Goal: Information Seeking & Learning: Learn about a topic

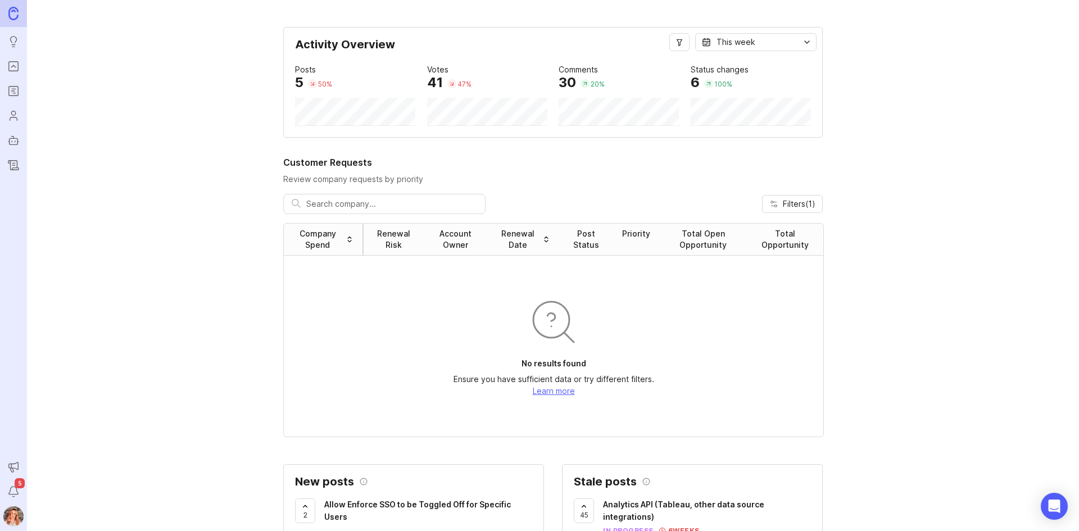
click at [15, 520] on img at bounding box center [13, 517] width 30 height 20
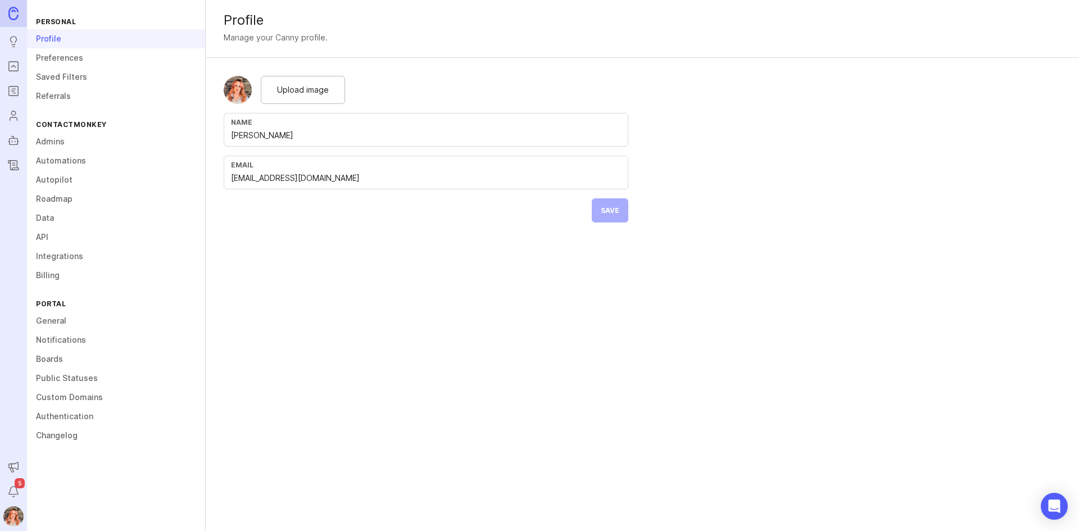
click at [62, 41] on div "Profile" at bounding box center [116, 38] width 178 height 19
click at [60, 317] on link "General" at bounding box center [116, 320] width 178 height 19
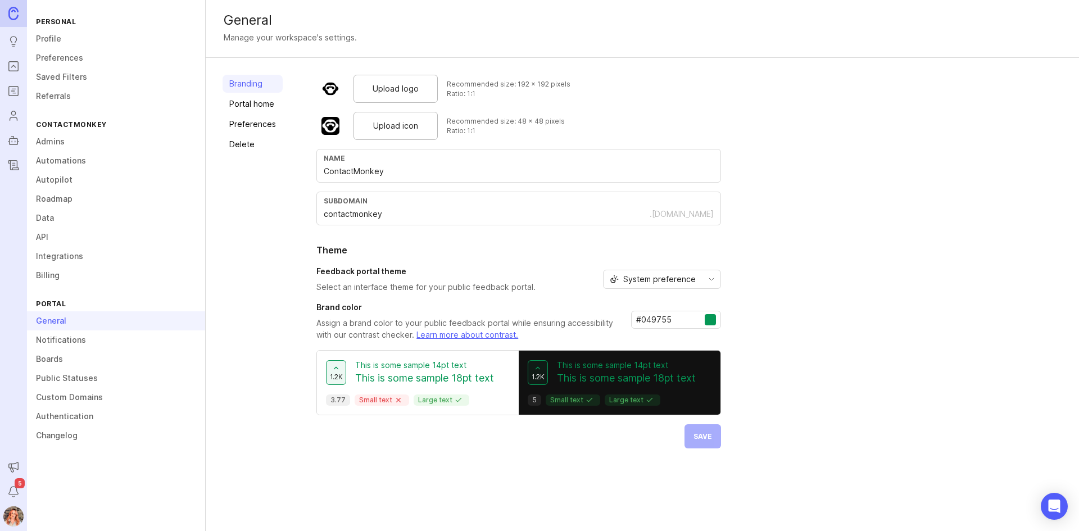
click at [9, 516] on img at bounding box center [13, 517] width 30 height 20
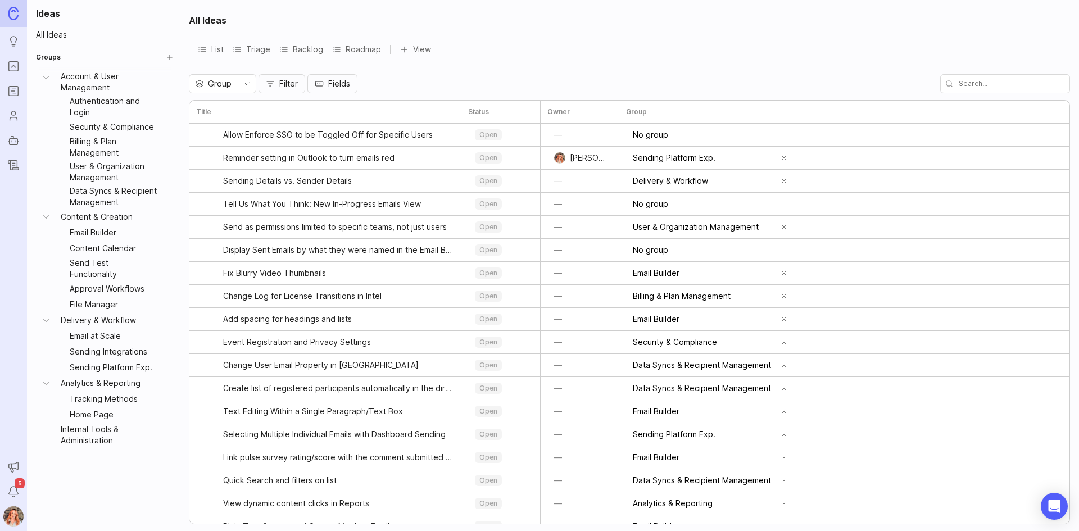
click at [10, 514] on img at bounding box center [13, 517] width 30 height 20
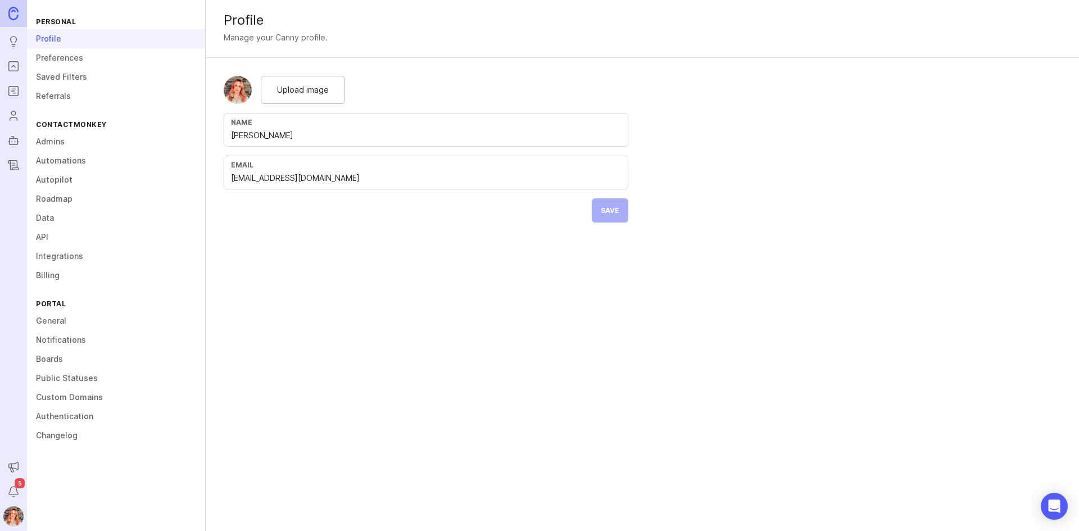
click at [50, 322] on link "General" at bounding box center [116, 320] width 178 height 19
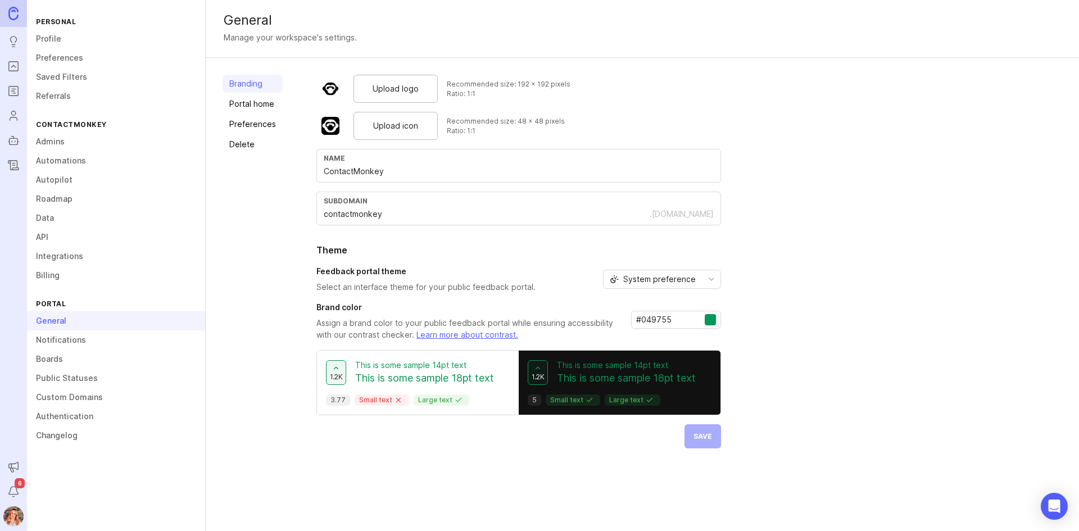
click at [51, 148] on link "Admins" at bounding box center [116, 141] width 178 height 19
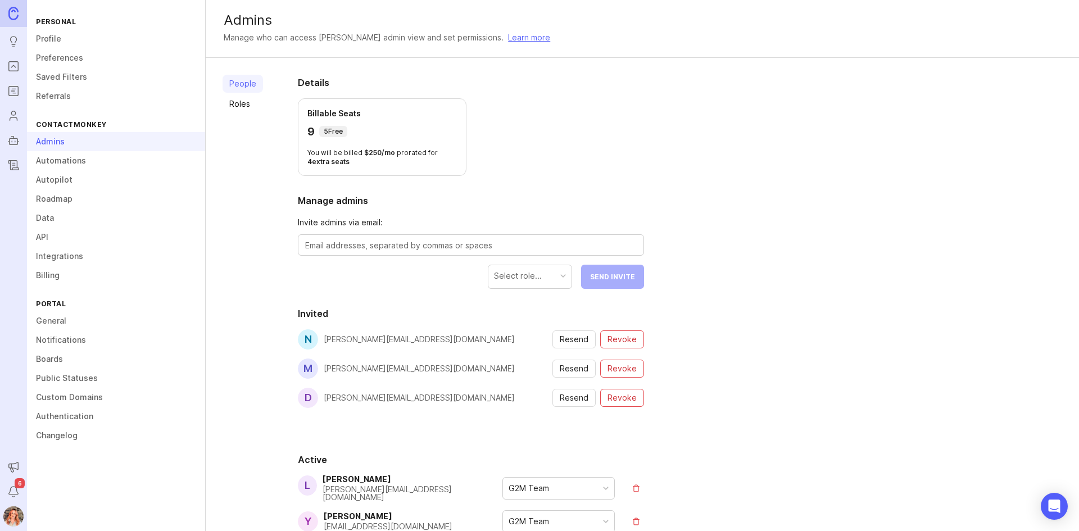
click at [14, 115] on icon "Users" at bounding box center [13, 115] width 12 height 13
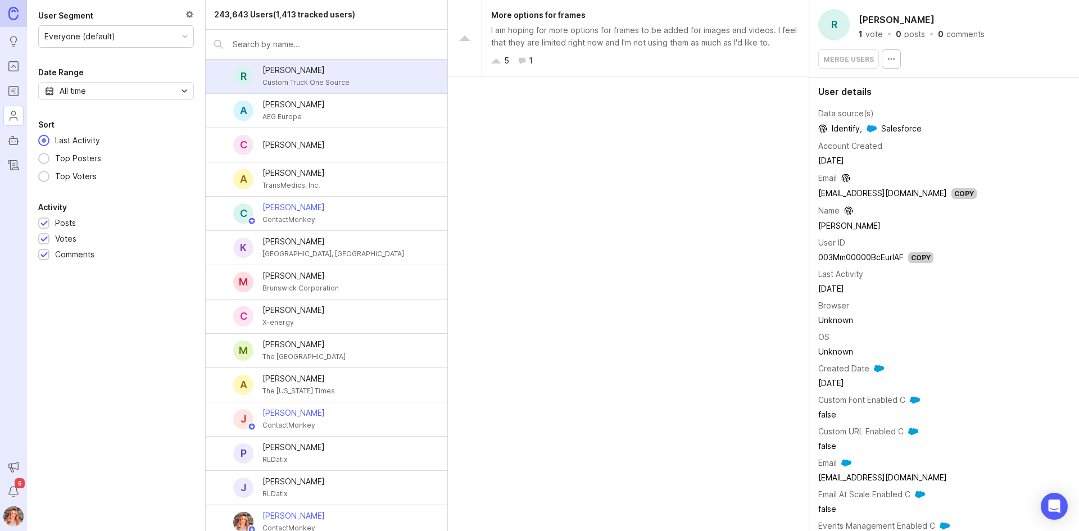
click at [293, 48] on input "text" at bounding box center [336, 44] width 206 height 12
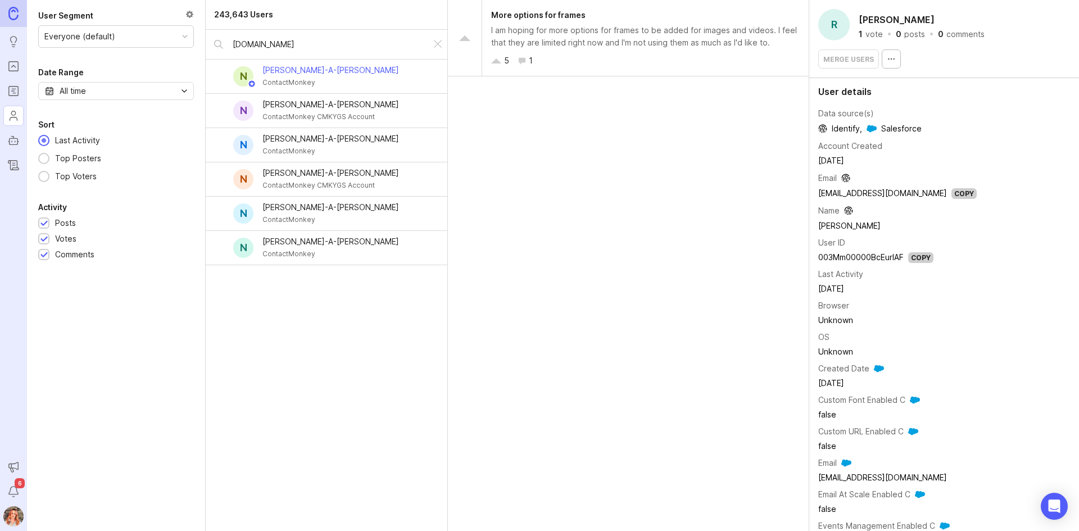
type input "[DOMAIN_NAME]"
click at [351, 107] on div "[PERSON_NAME]-A-[PERSON_NAME]" at bounding box center [331, 104] width 137 height 12
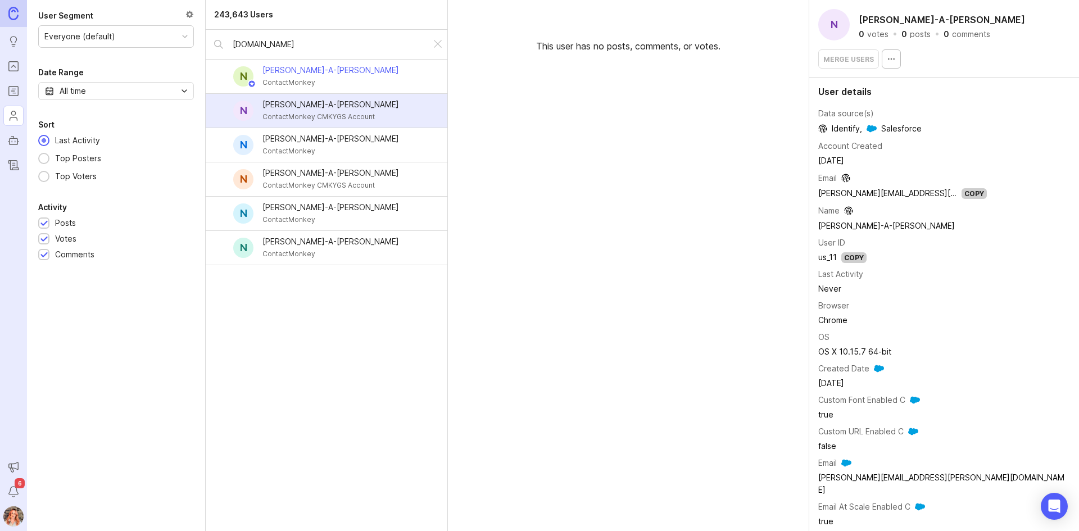
click at [891, 58] on icon "button" at bounding box center [891, 59] width 9 height 9
click at [225, 106] on div "N [PERSON_NAME]-A-[PERSON_NAME] ContactMonkey CMKYGS Account" at bounding box center [327, 111] width 242 height 34
click at [227, 110] on div at bounding box center [224, 110] width 19 height 11
click at [220, 146] on div at bounding box center [220, 146] width 7 height 8
click at [223, 171] on div "N [PERSON_NAME]-A-[PERSON_NAME] ContactMonkey CMKYGS Account" at bounding box center [327, 179] width 242 height 34
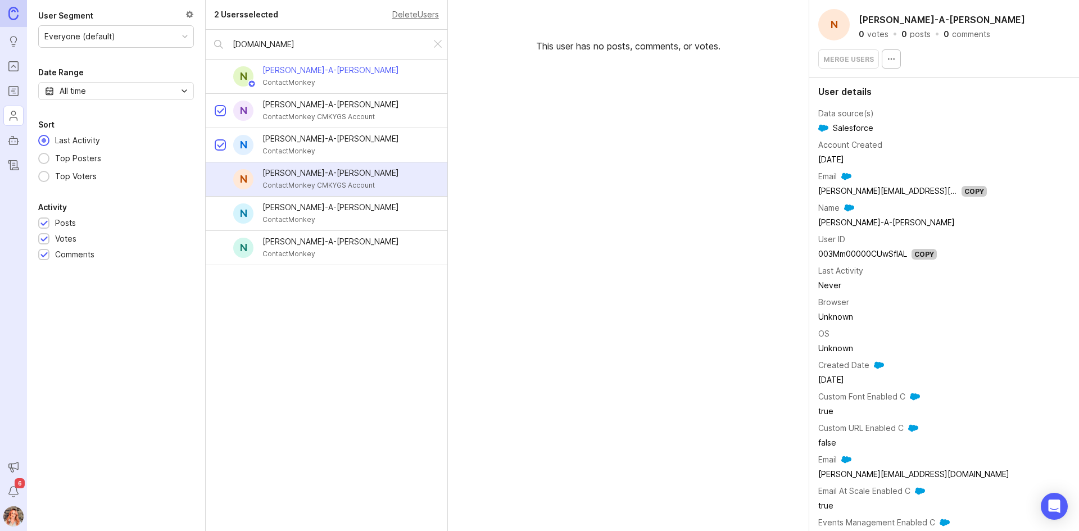
click at [219, 183] on div at bounding box center [220, 180] width 7 height 8
click at [222, 214] on div at bounding box center [220, 214] width 7 height 8
click at [213, 250] on div "N [PERSON_NAME]-A-[PERSON_NAME] ContactMonkey" at bounding box center [327, 248] width 242 height 34
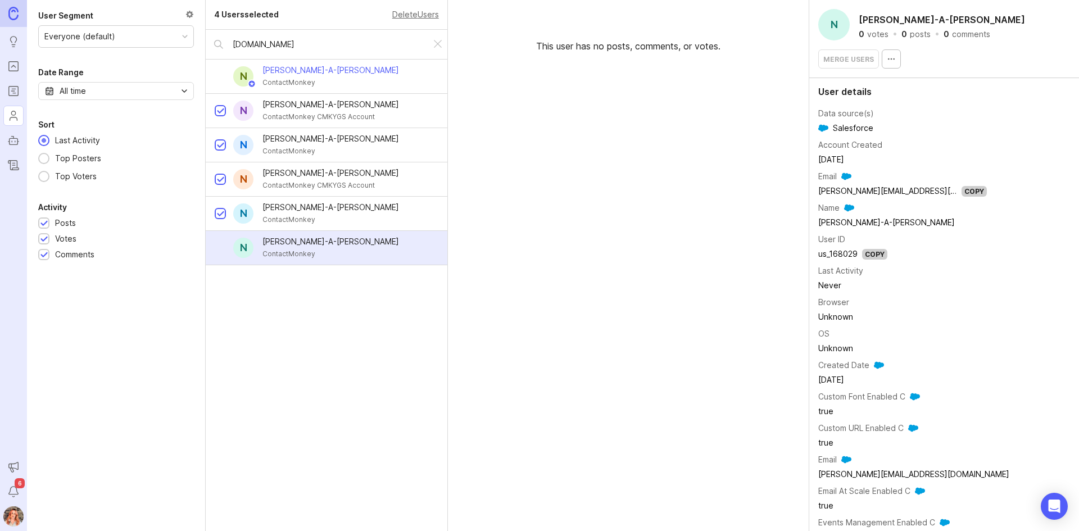
click at [221, 249] on div at bounding box center [220, 249] width 7 height 8
click at [299, 69] on div "[PERSON_NAME]-A-[PERSON_NAME]" at bounding box center [331, 70] width 137 height 12
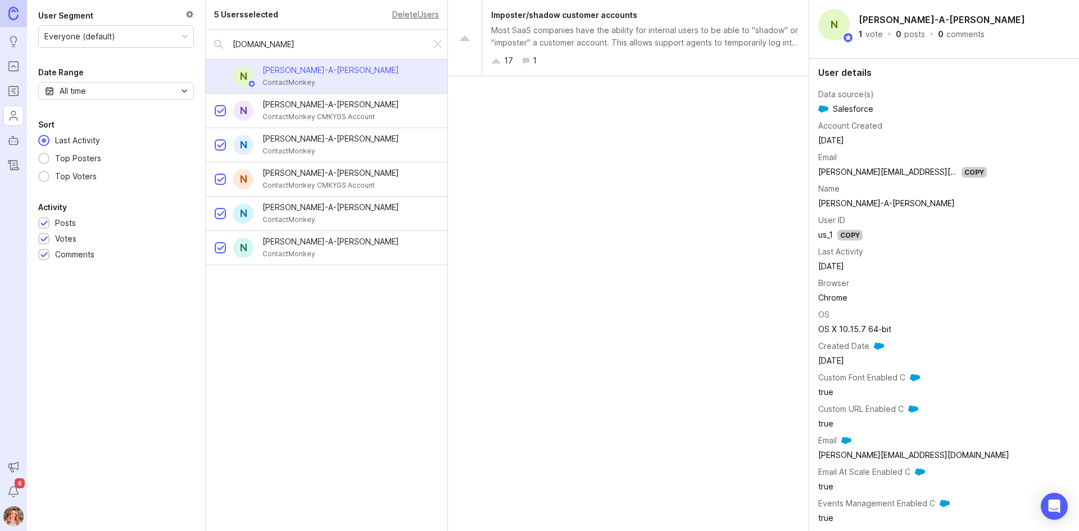
click at [281, 85] on div "ContactMonkey" at bounding box center [331, 82] width 137 height 12
click at [904, 174] on link "[PERSON_NAME][EMAIL_ADDRESS][DOMAIN_NAME]" at bounding box center [914, 172] width 191 height 10
click at [220, 148] on div at bounding box center [220, 146] width 7 height 8
click at [225, 182] on div at bounding box center [220, 179] width 11 height 11
click at [219, 214] on div at bounding box center [220, 214] width 7 height 8
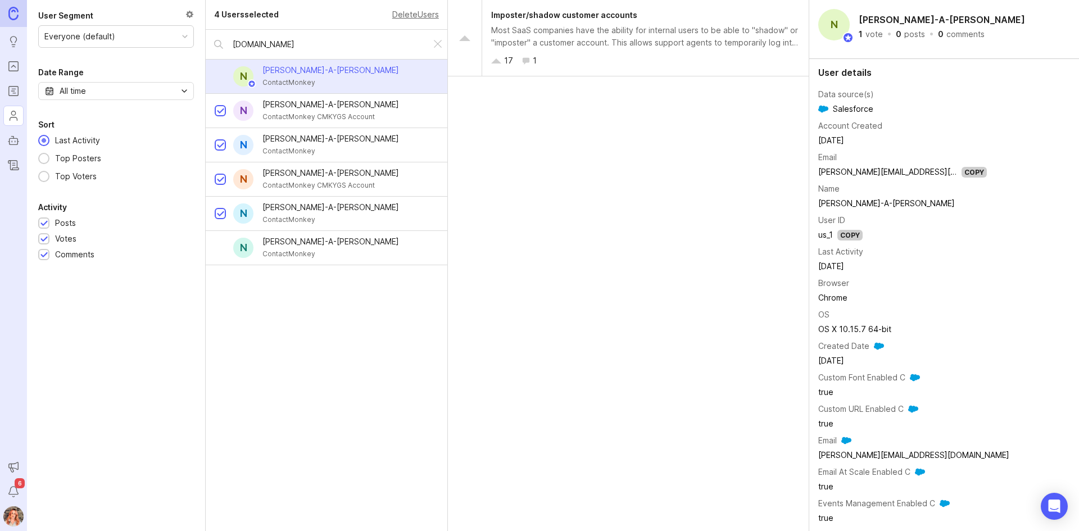
click at [224, 260] on div "N Nicholas Ng-A-Fook ContactMonkey" at bounding box center [327, 248] width 242 height 34
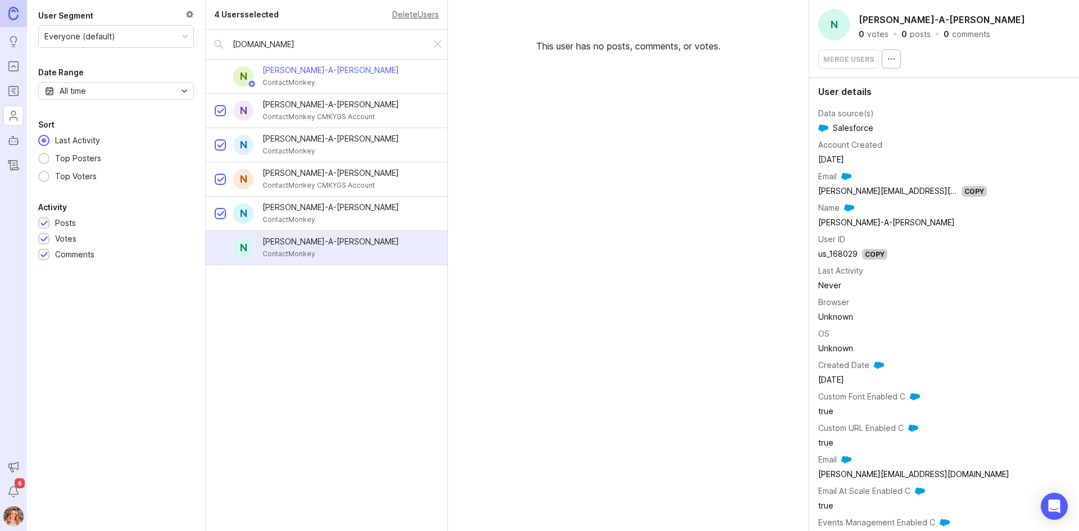
click at [219, 247] on div at bounding box center [220, 249] width 7 height 8
click at [885, 67] on button "button" at bounding box center [891, 58] width 19 height 19
click at [892, 86] on button "Delete User" at bounding box center [919, 85] width 79 height 22
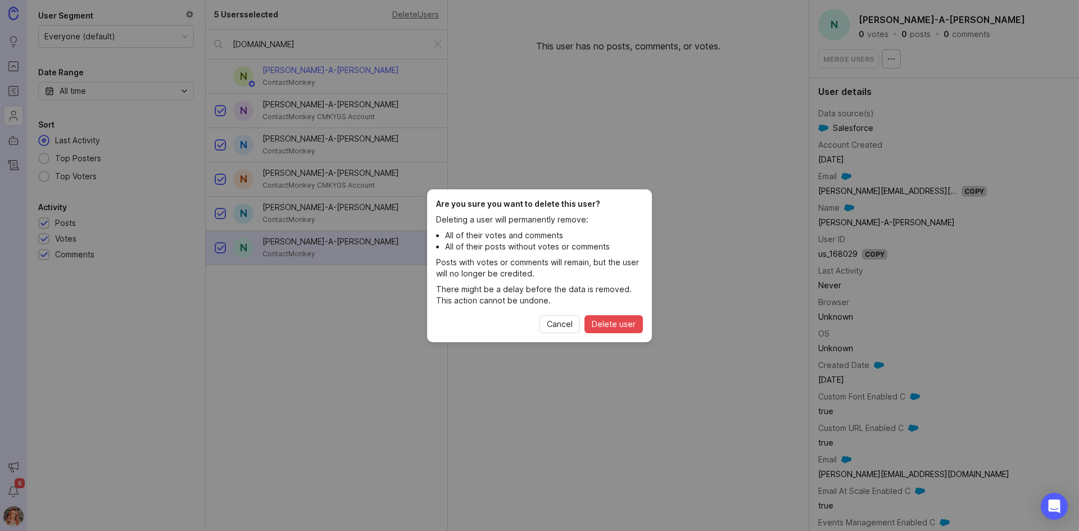
click at [625, 324] on span "Delete user" at bounding box center [614, 324] width 44 height 11
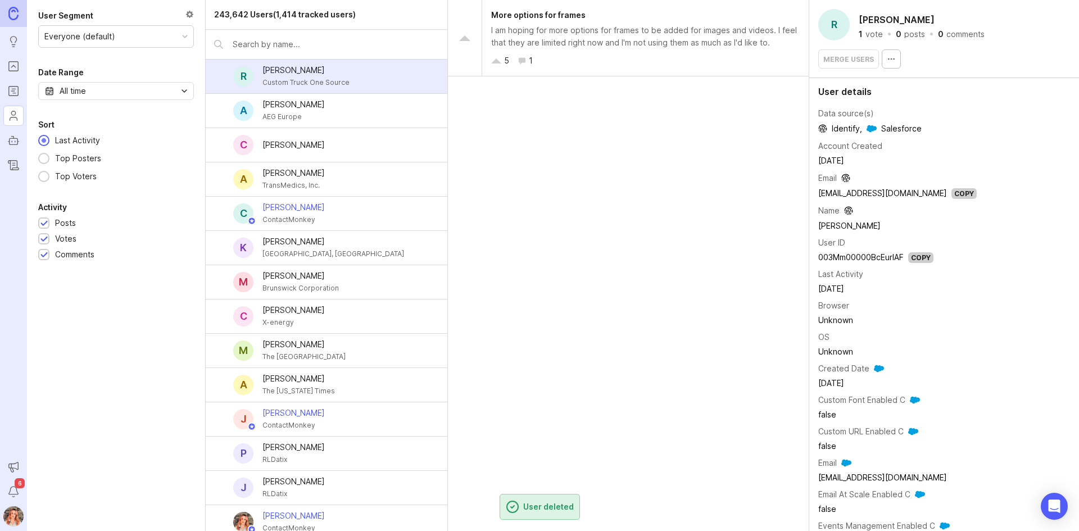
click at [12, 520] on img at bounding box center [13, 517] width 30 height 20
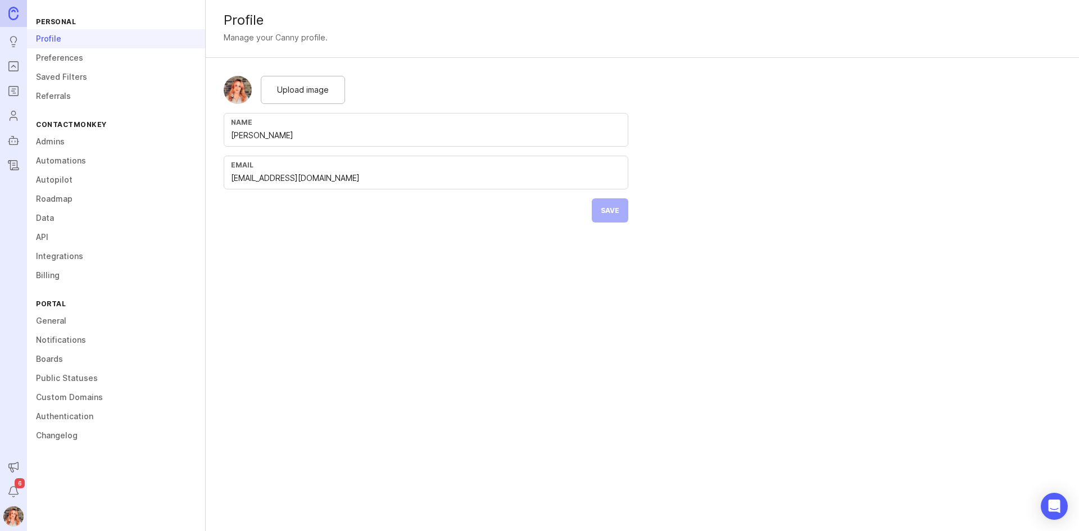
click at [60, 143] on link "Admins" at bounding box center [116, 141] width 178 height 19
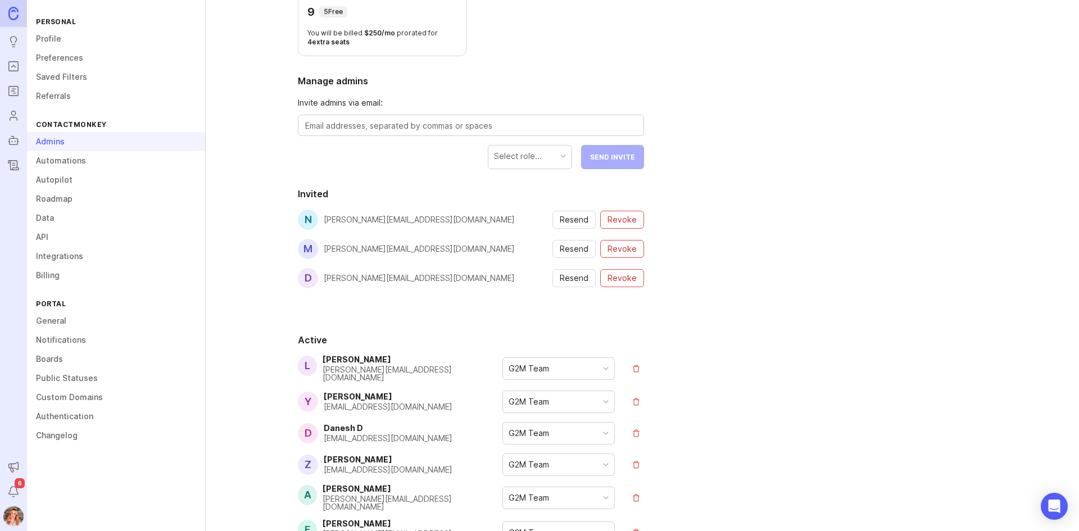
scroll to position [112, 0]
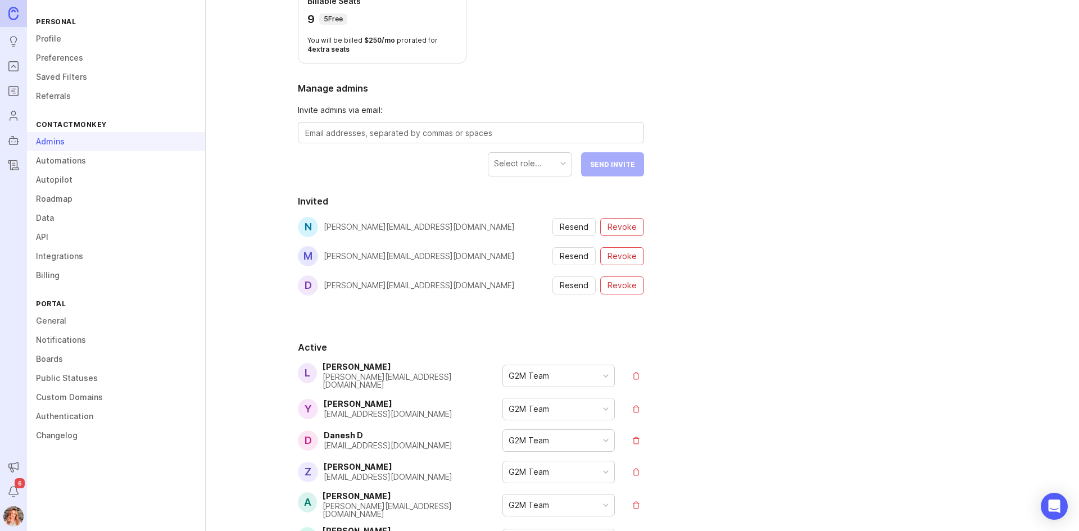
click at [628, 232] on span "Revoke" at bounding box center [622, 227] width 29 height 11
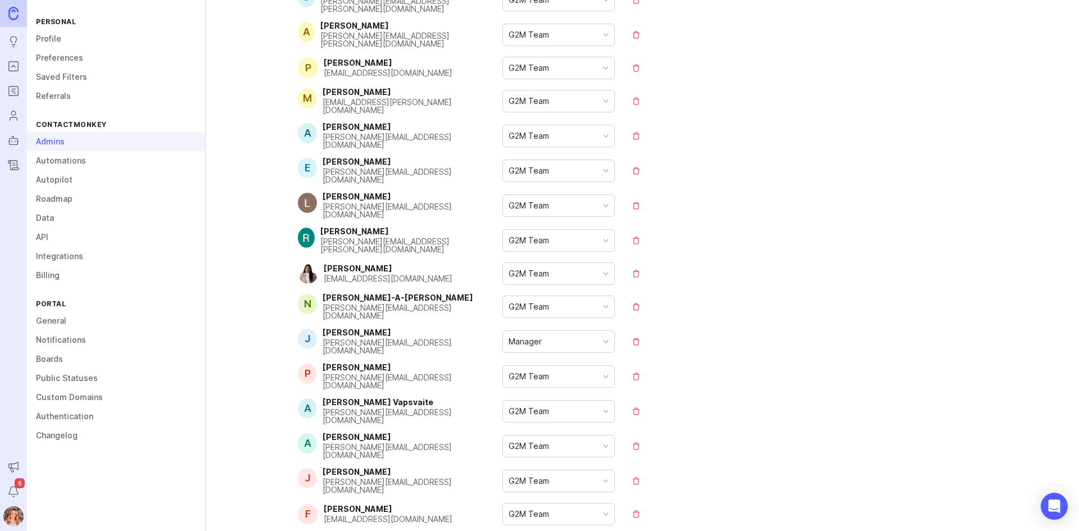
scroll to position [1546, 0]
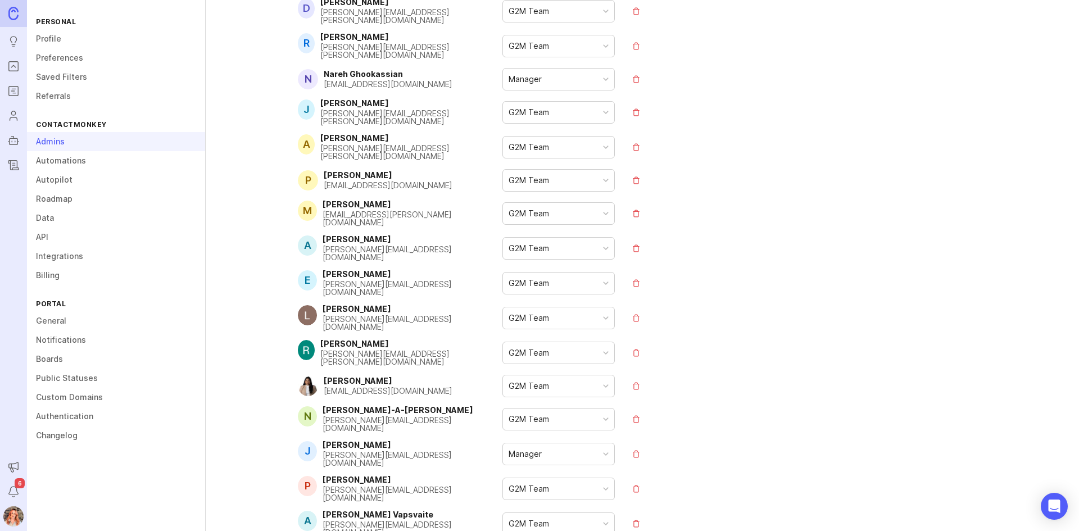
click at [433, 417] on div "[PERSON_NAME][EMAIL_ADDRESS][DOMAIN_NAME]" at bounding box center [413, 425] width 180 height 16
click at [572, 409] on div "G2M Team" at bounding box center [558, 419] width 111 height 21
click at [393, 417] on div "[PERSON_NAME][EMAIL_ADDRESS][DOMAIN_NAME]" at bounding box center [413, 425] width 180 height 16
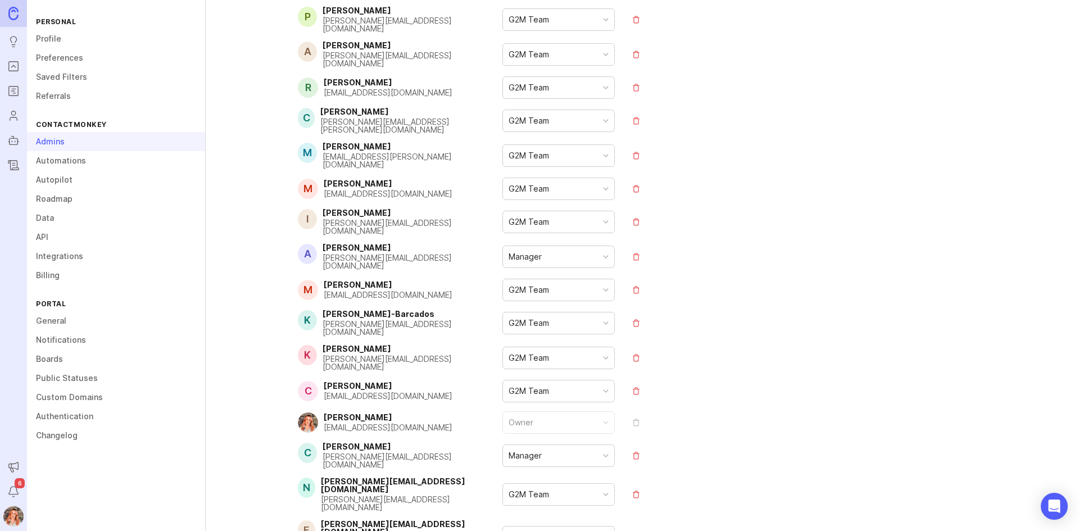
scroll to position [590, 0]
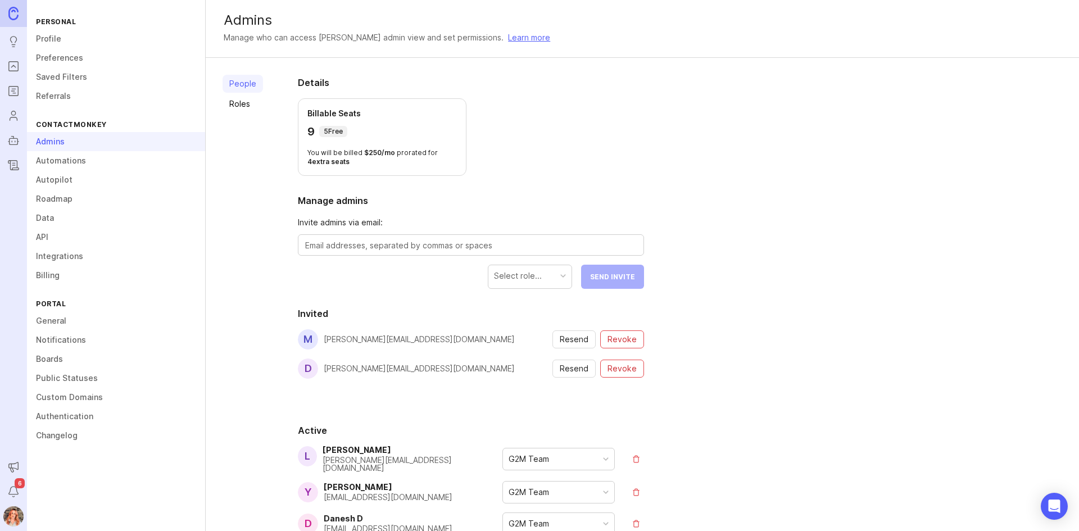
click at [12, 71] on icon "Portal" at bounding box center [13, 66] width 12 height 13
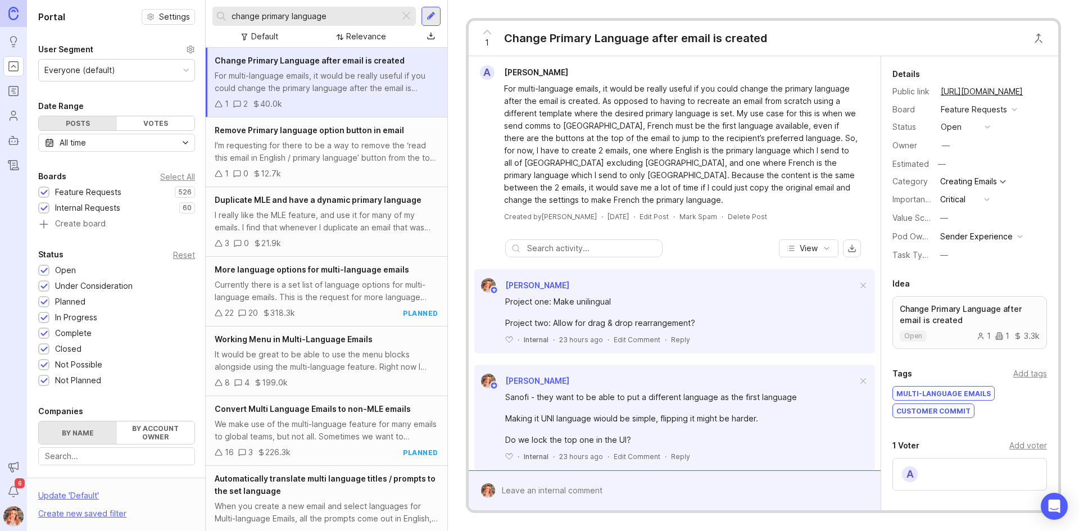
click at [4, 128] on ul "Ideas Portal Roadmaps Users Autopilot Changelog" at bounding box center [13, 87] width 27 height 175
click at [10, 120] on icon "Users" at bounding box center [13, 119] width 7 height 3
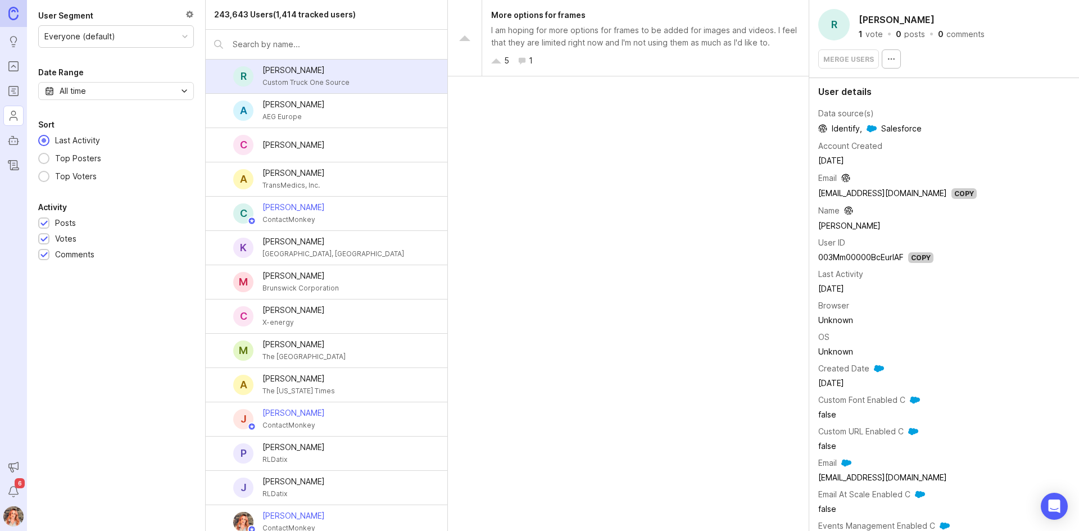
click at [284, 42] on input "text" at bounding box center [336, 44] width 206 height 12
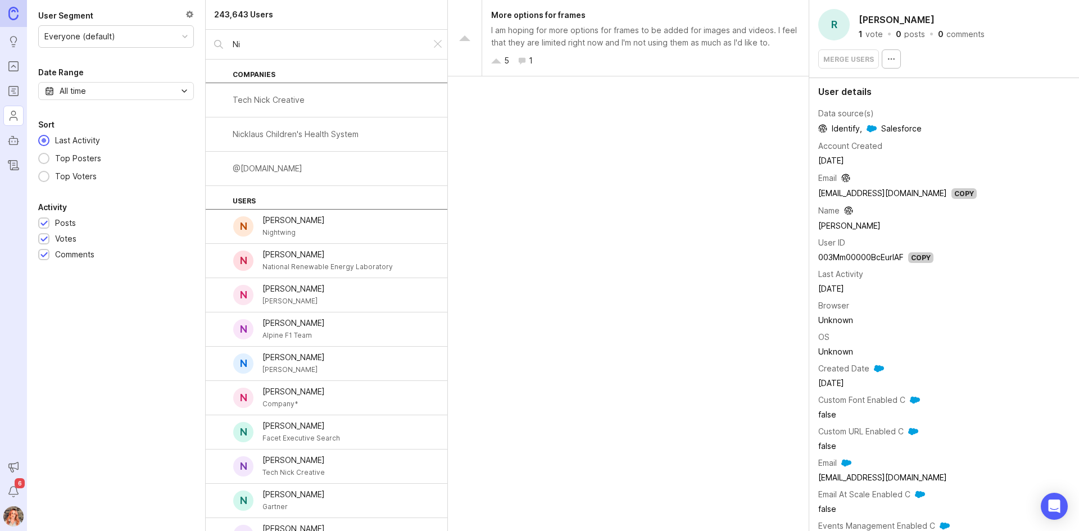
type input "N"
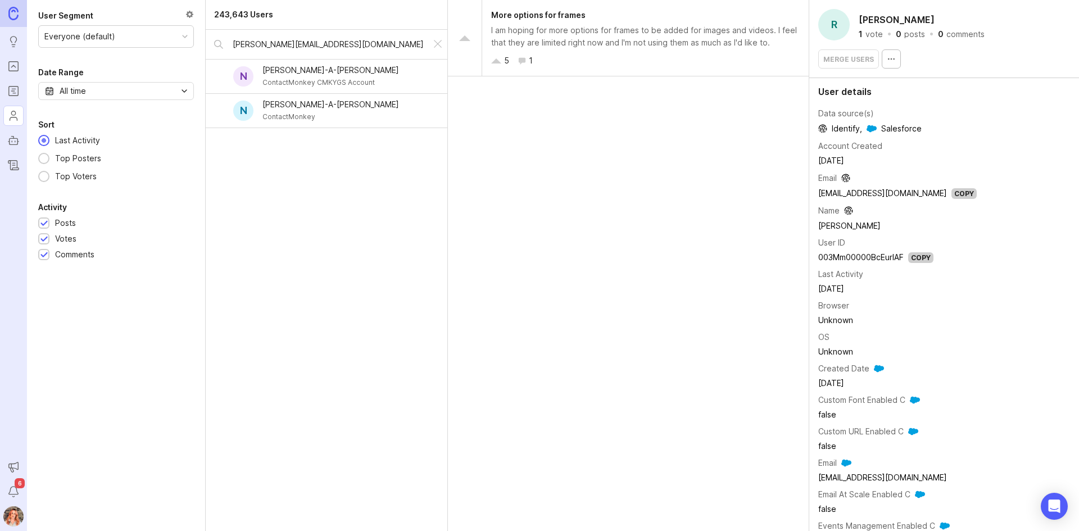
type input "[PERSON_NAME][EMAIL_ADDRESS][DOMAIN_NAME]"
click at [323, 74] on div "[PERSON_NAME]-A-[PERSON_NAME]" at bounding box center [331, 70] width 137 height 12
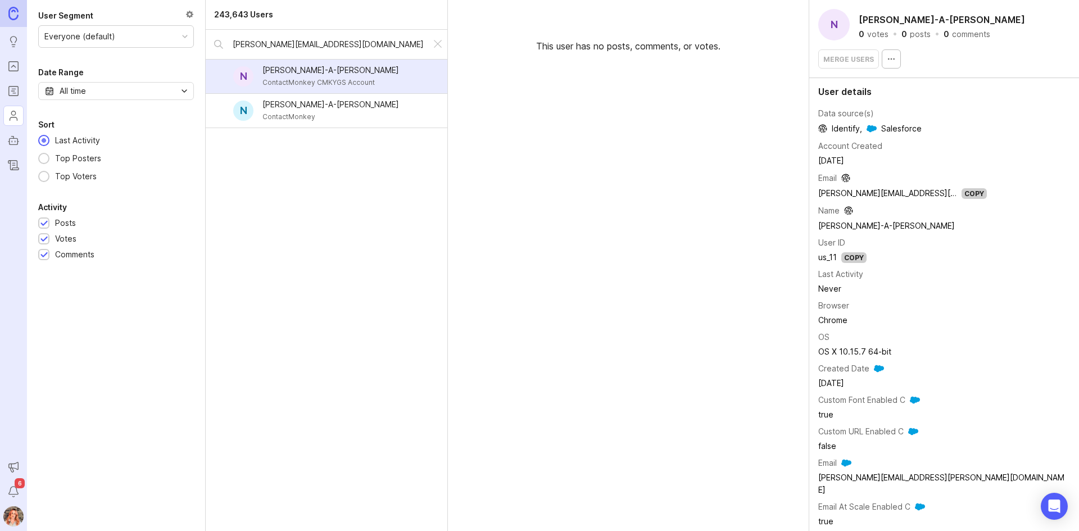
click at [888, 61] on icon "button" at bounding box center [891, 59] width 9 height 9
click at [906, 89] on button "Delete User" at bounding box center [919, 85] width 79 height 22
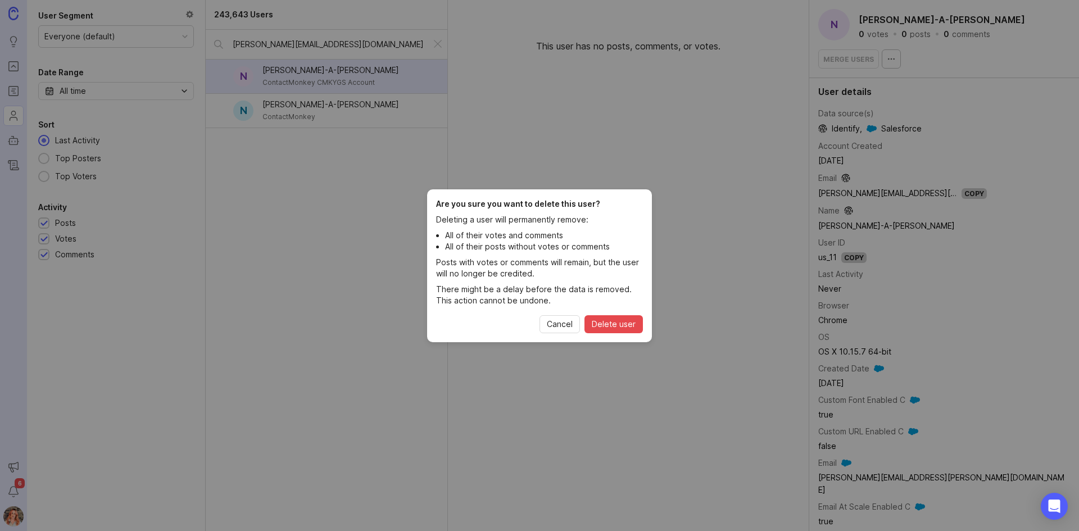
click at [607, 319] on span "Delete user" at bounding box center [614, 324] width 44 height 11
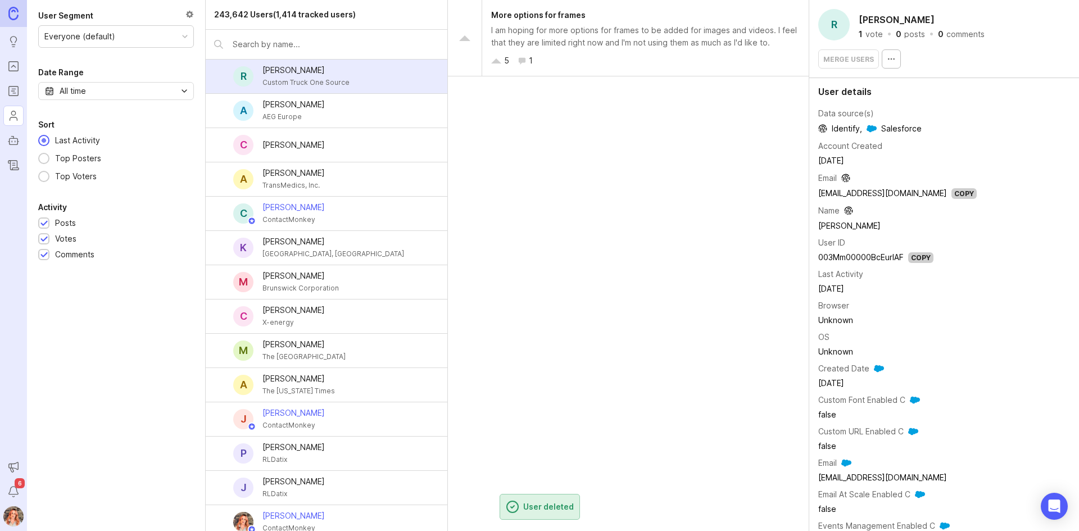
click at [284, 48] on input "text" at bounding box center [336, 44] width 206 height 12
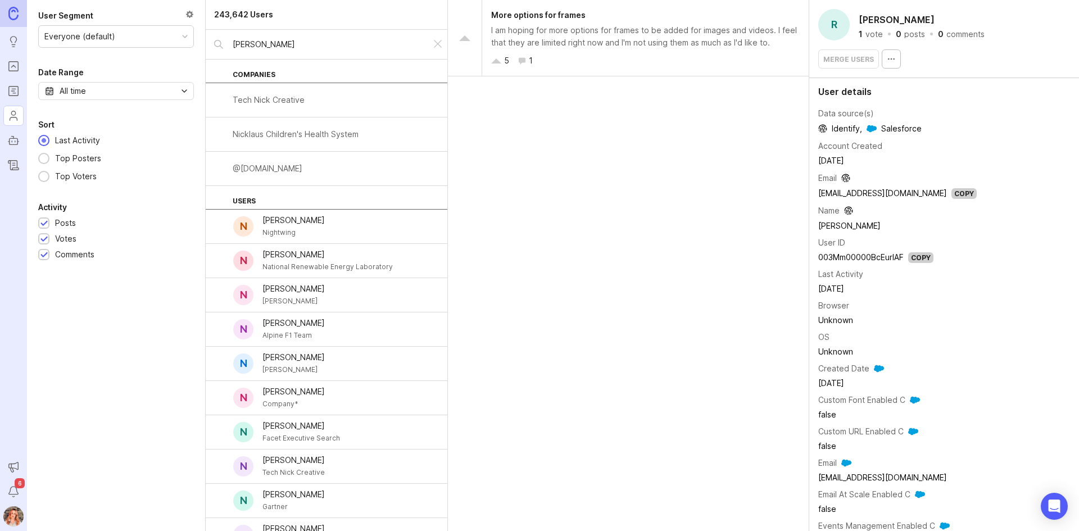
type input "Nick@nick"
drag, startPoint x: 284, startPoint y: 48, endPoint x: 214, endPoint y: 51, distance: 70.3
click at [214, 51] on div "Nick@nick" at bounding box center [318, 44] width 225 height 29
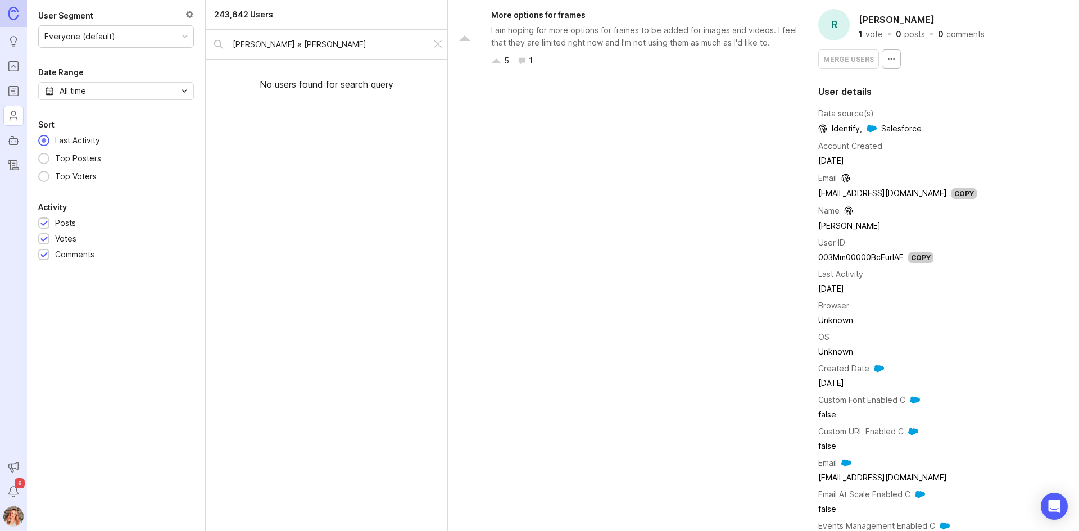
drag, startPoint x: 302, startPoint y: 54, endPoint x: 273, endPoint y: 44, distance: 31.5
click at [273, 44] on div "nick ng a fook" at bounding box center [318, 44] width 225 height 29
click at [263, 47] on input "nick ng a fook" at bounding box center [328, 44] width 190 height 12
type input "nick nga fook"
click at [299, 55] on div "nick nga fook" at bounding box center [318, 44] width 225 height 29
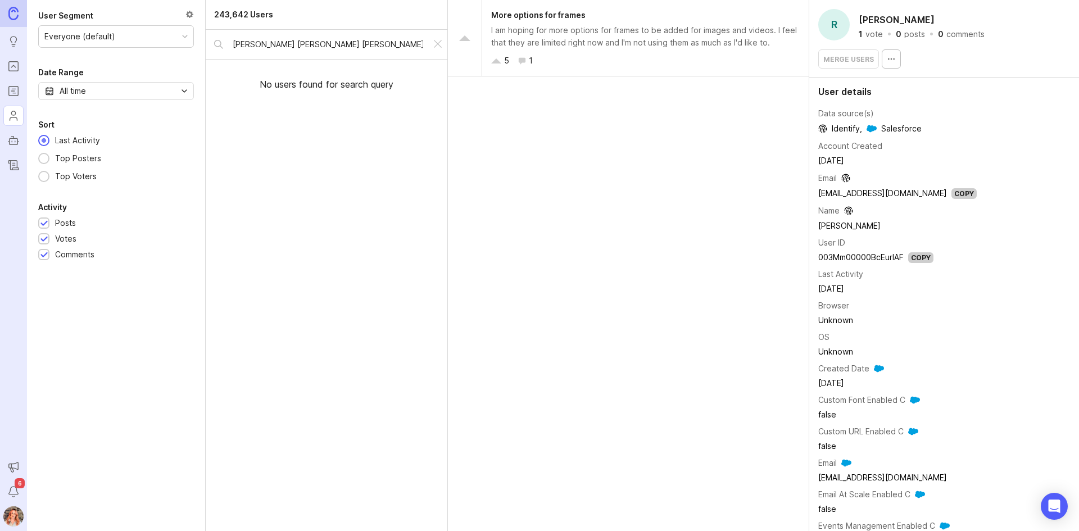
click at [437, 40] on div at bounding box center [437, 44] width 13 height 15
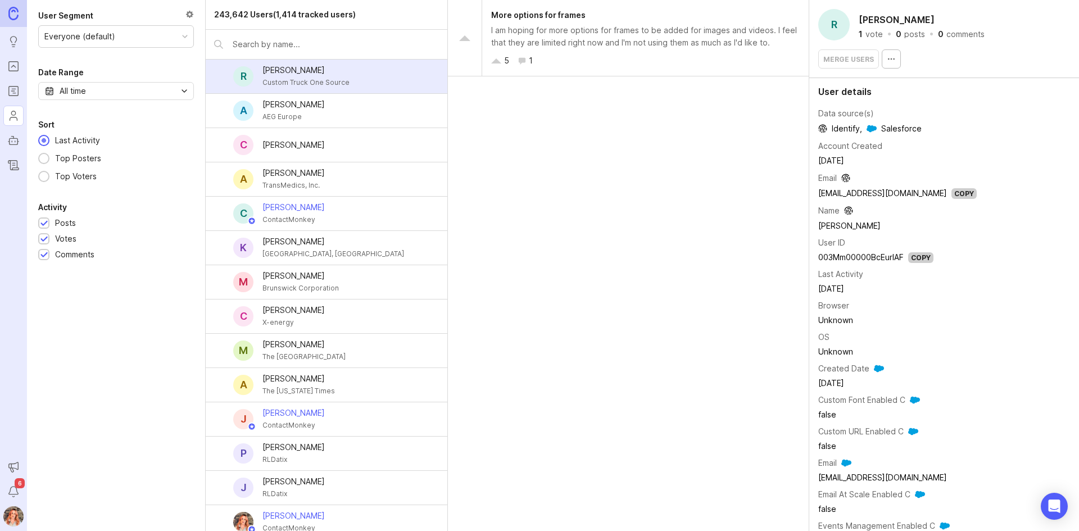
click at [287, 48] on input "text" at bounding box center [336, 44] width 206 height 12
click at [276, 42] on input "text" at bounding box center [336, 44] width 206 height 12
click at [302, 40] on input "text" at bounding box center [336, 44] width 206 height 12
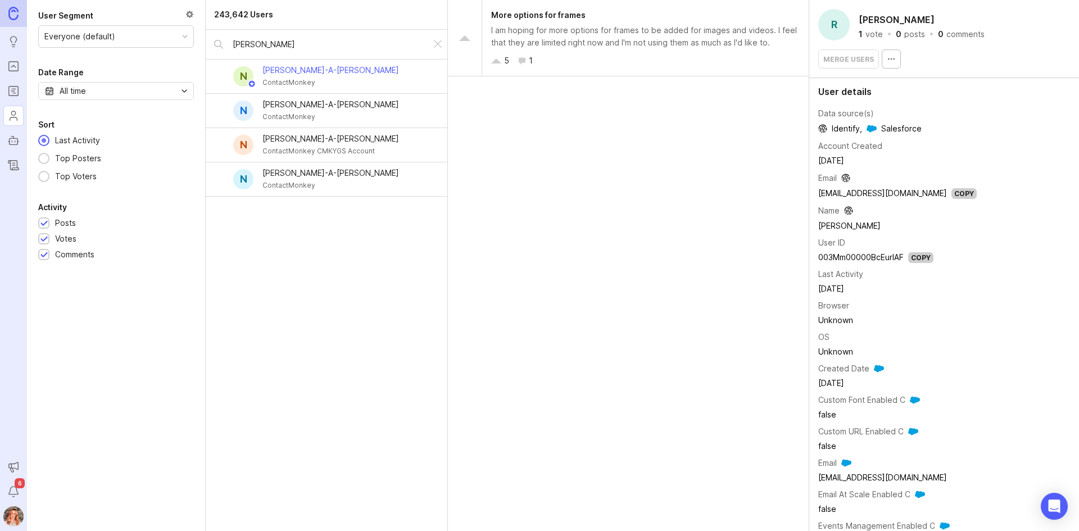
type input "Nicholas Ng"
click at [215, 107] on div at bounding box center [220, 110] width 11 height 11
click at [220, 151] on div "N [PERSON_NAME]-A-[PERSON_NAME] ContactMonkey CMKYGS Account" at bounding box center [327, 145] width 242 height 34
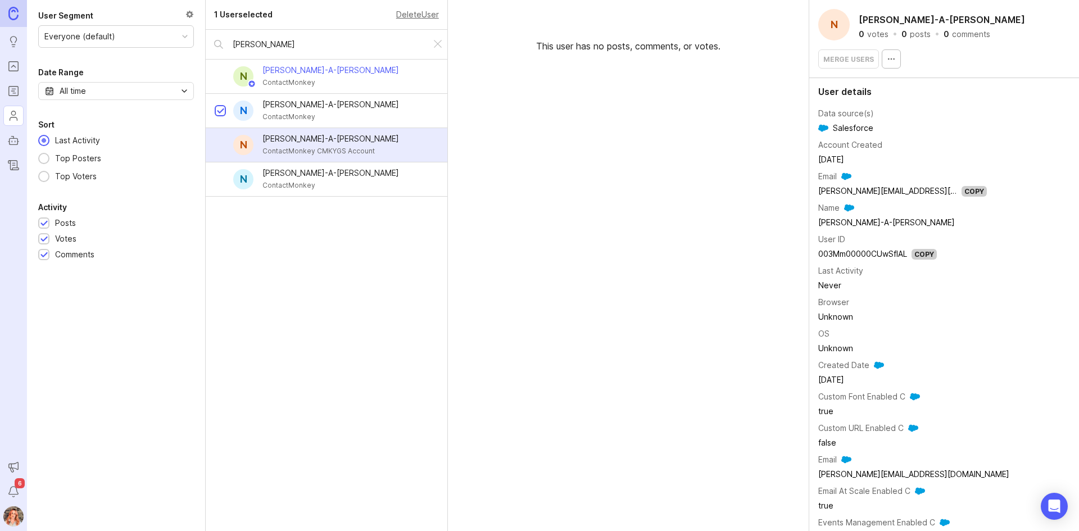
click at [224, 183] on div at bounding box center [220, 180] width 7 height 8
click at [222, 143] on div at bounding box center [220, 146] width 7 height 8
click at [288, 103] on div "[PERSON_NAME]-A-[PERSON_NAME]" at bounding box center [331, 104] width 137 height 12
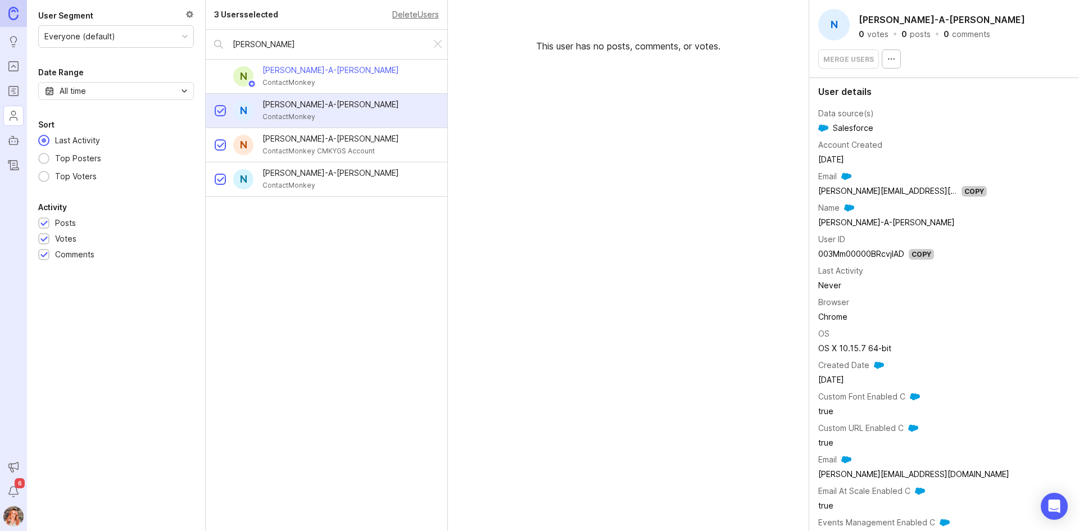
click at [311, 179] on div "[PERSON_NAME]-A-[PERSON_NAME]" at bounding box center [331, 173] width 137 height 12
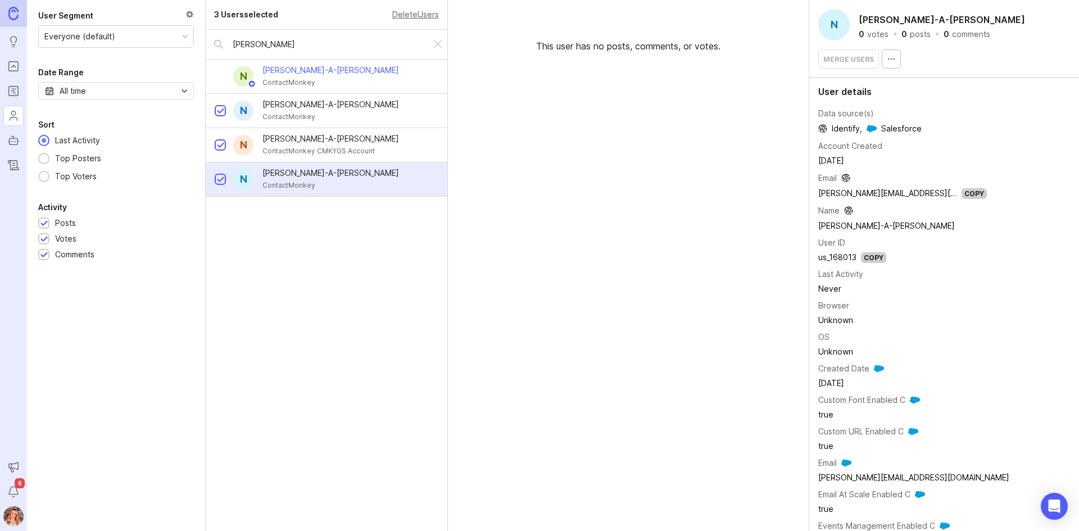
click at [889, 59] on circle "button" at bounding box center [889, 58] width 1 height 1
click at [892, 80] on button "Delete User" at bounding box center [919, 85] width 79 height 22
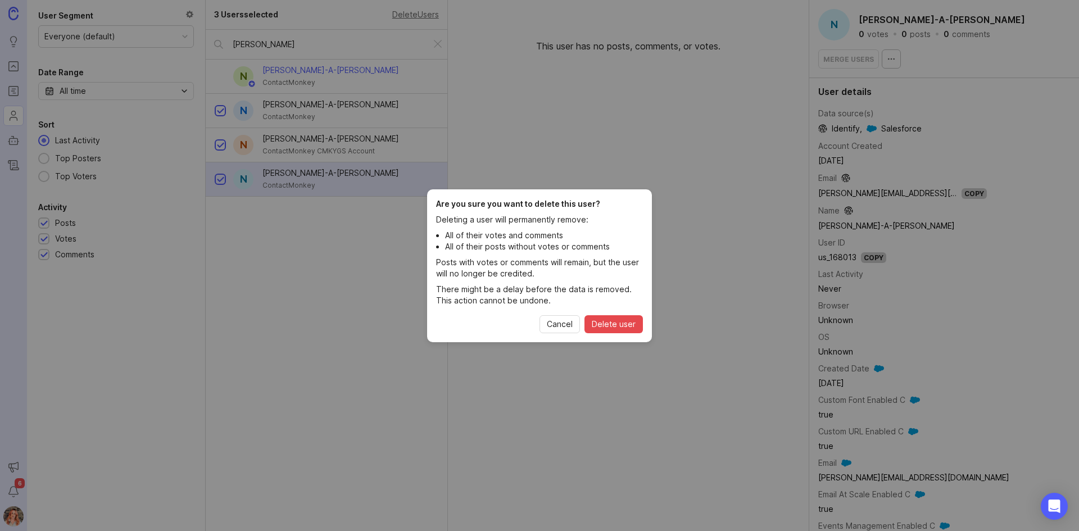
click at [604, 321] on span "Delete user" at bounding box center [614, 324] width 44 height 11
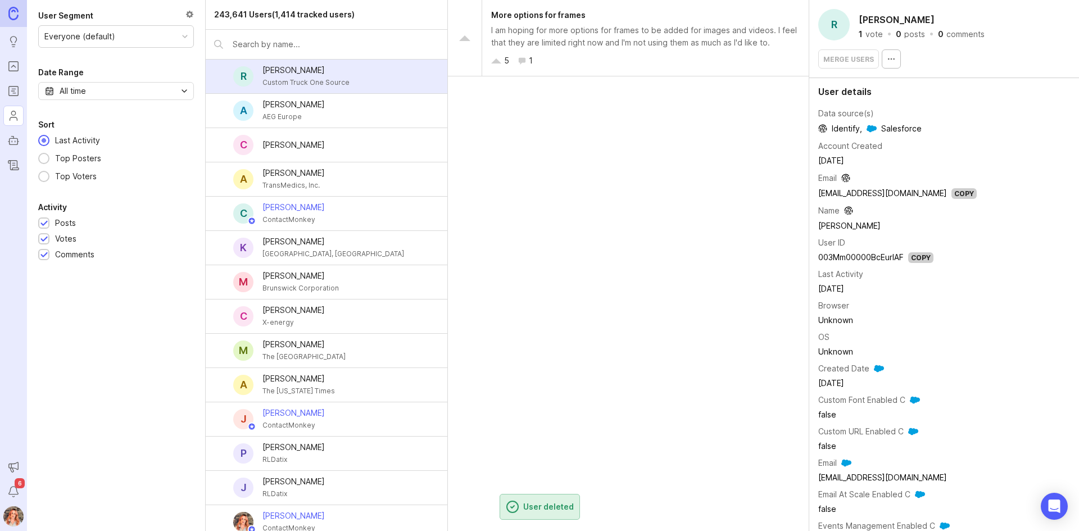
click at [275, 46] on input "text" at bounding box center [336, 44] width 206 height 12
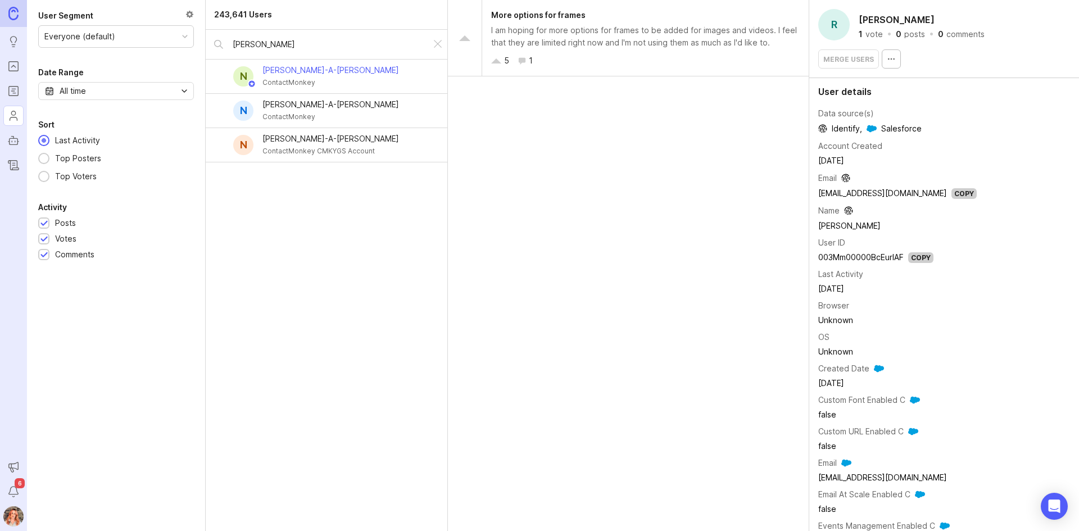
type input "Nicholas Ng"
click at [312, 117] on div "ContactMonkey" at bounding box center [331, 117] width 137 height 12
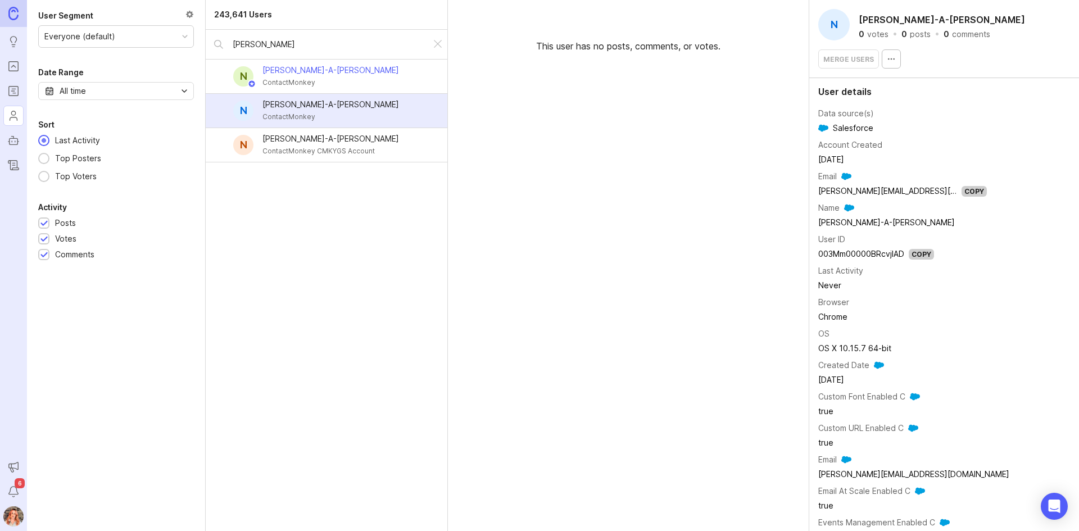
click at [327, 142] on div "[PERSON_NAME]-A-[PERSON_NAME]" at bounding box center [331, 139] width 137 height 12
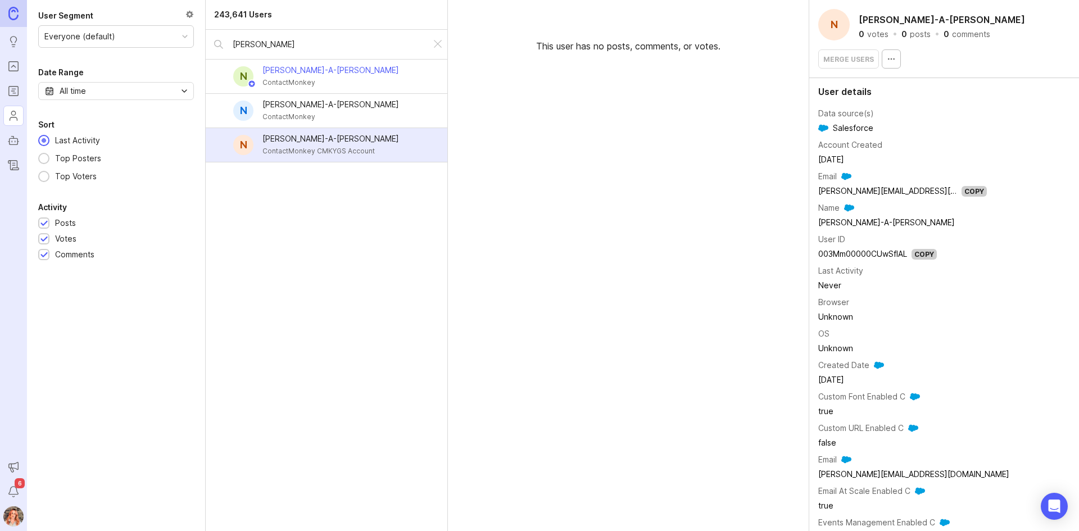
click at [329, 78] on div "ContactMonkey" at bounding box center [331, 82] width 137 height 12
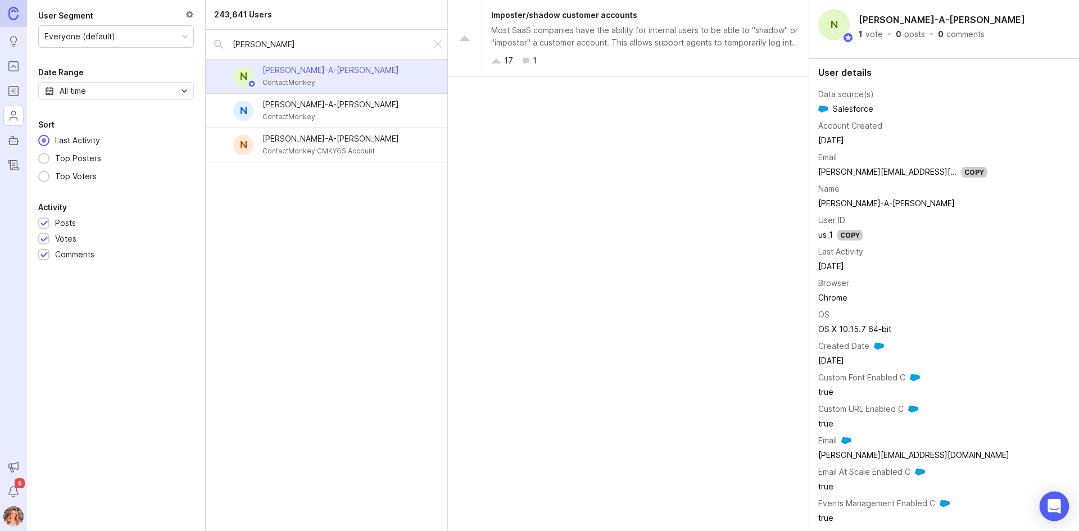
click at [1059, 503] on icon "Open Intercom Messenger" at bounding box center [1054, 506] width 13 height 15
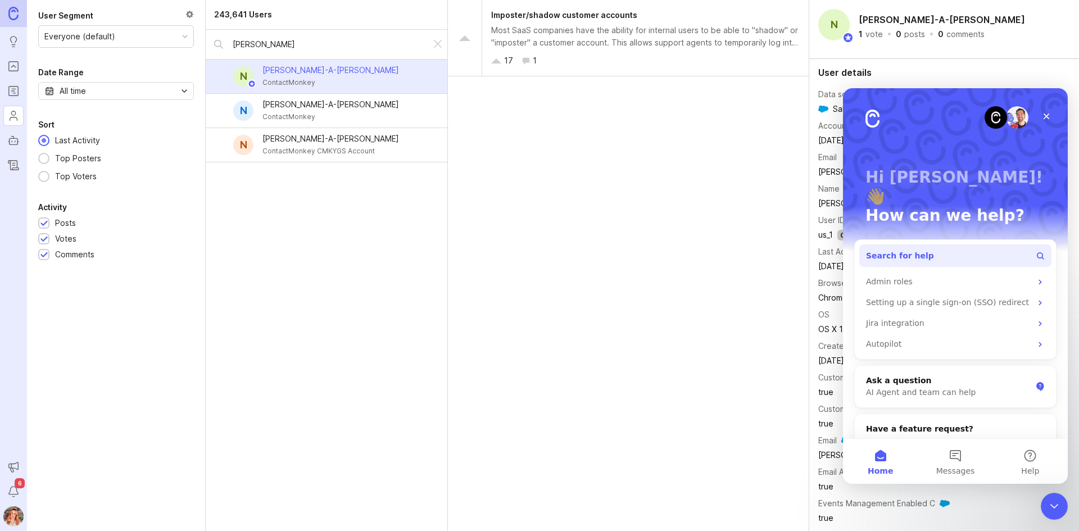
click at [916, 250] on span "Search for help" at bounding box center [900, 256] width 68 height 12
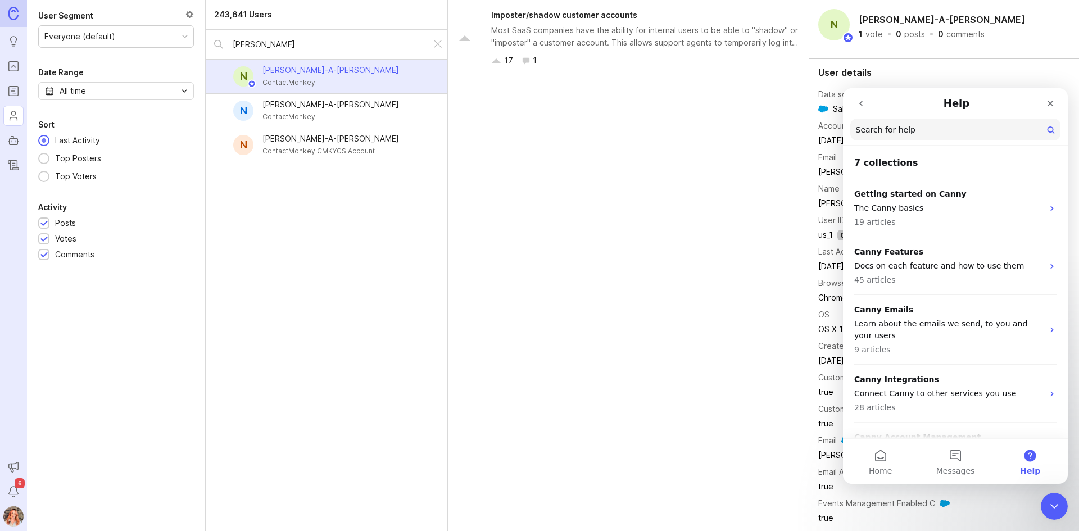
click at [856, 106] on button "go back" at bounding box center [861, 103] width 21 height 21
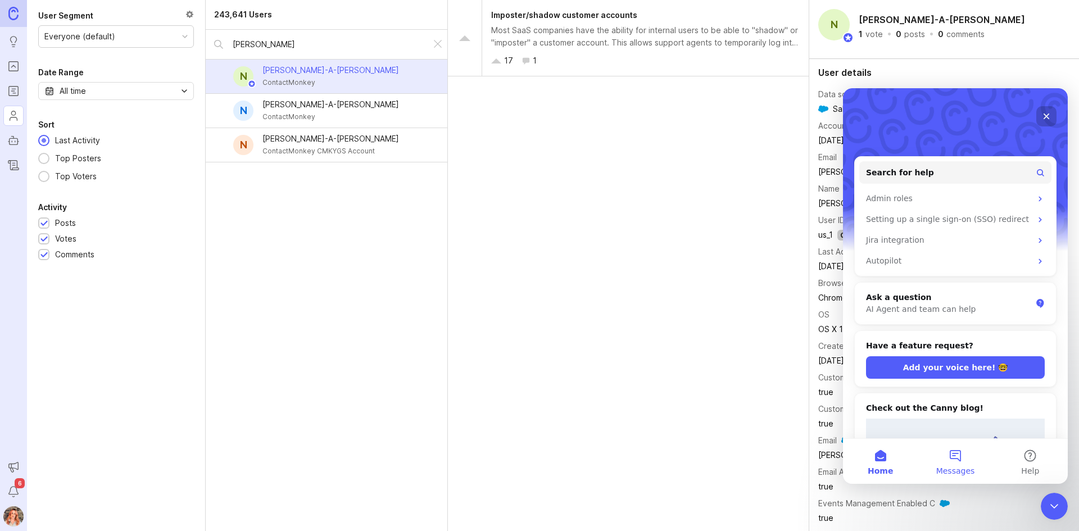
scroll to position [182, 0]
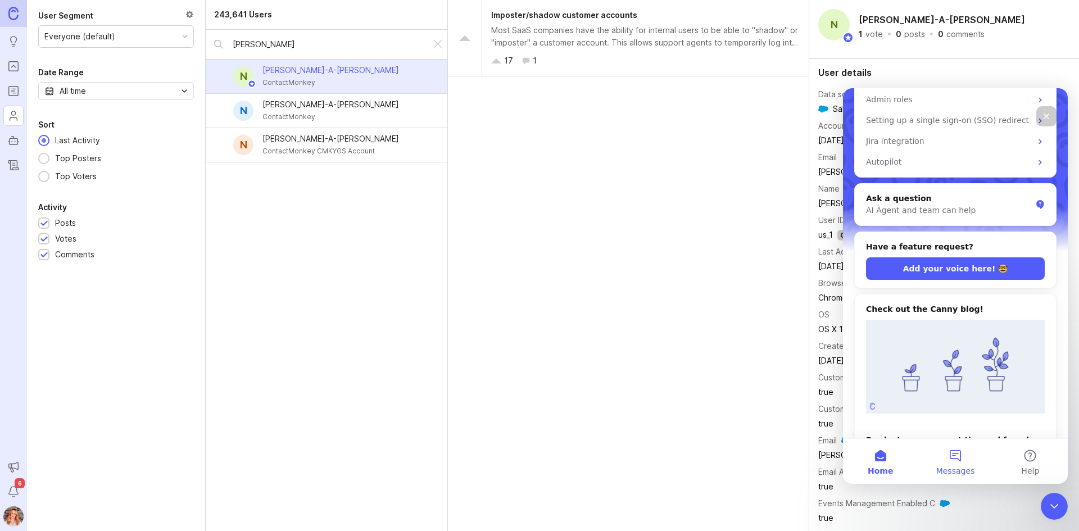
click at [946, 457] on button "Messages" at bounding box center [955, 461] width 75 height 45
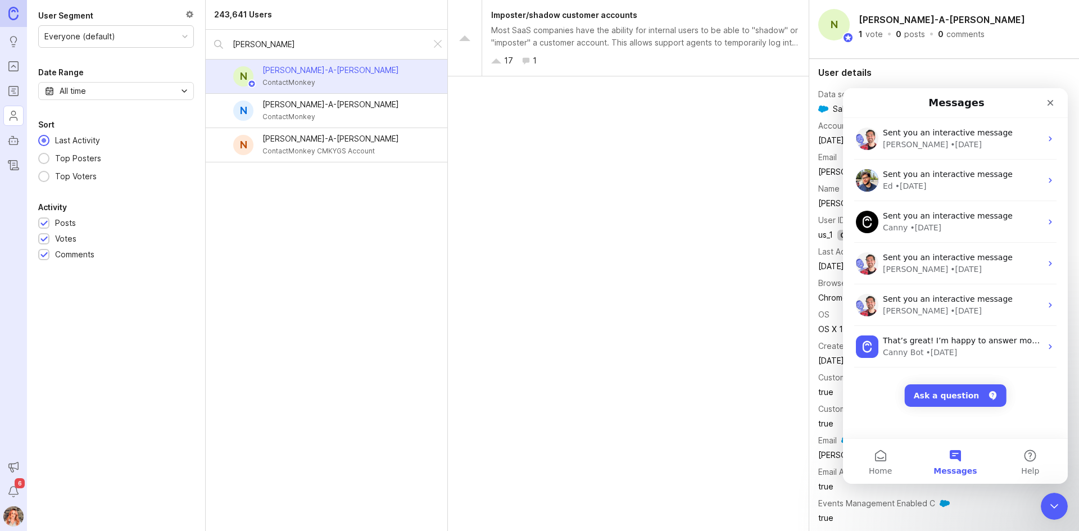
click at [15, 516] on img at bounding box center [13, 517] width 30 height 20
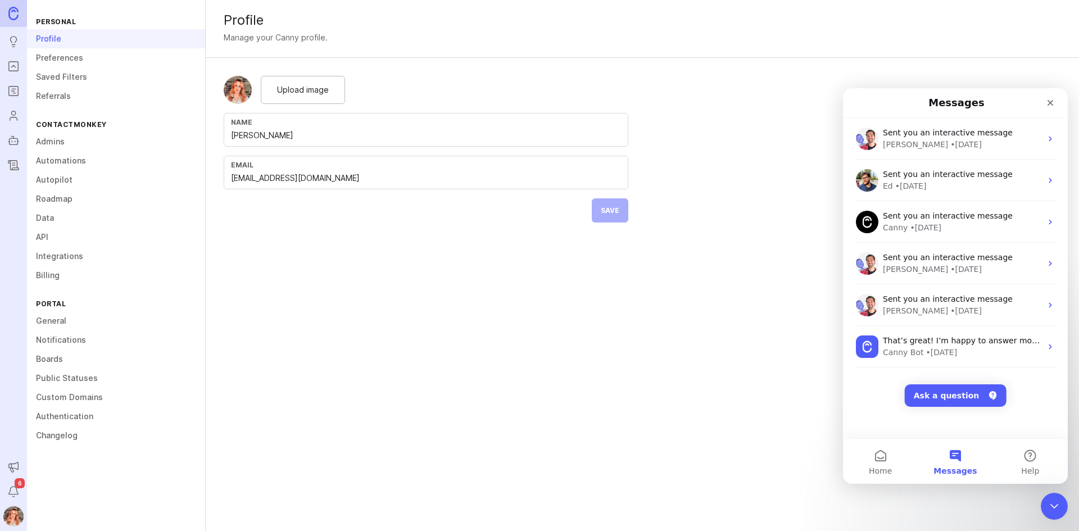
click at [14, 92] on icon "Roadmaps" at bounding box center [13, 90] width 12 height 13
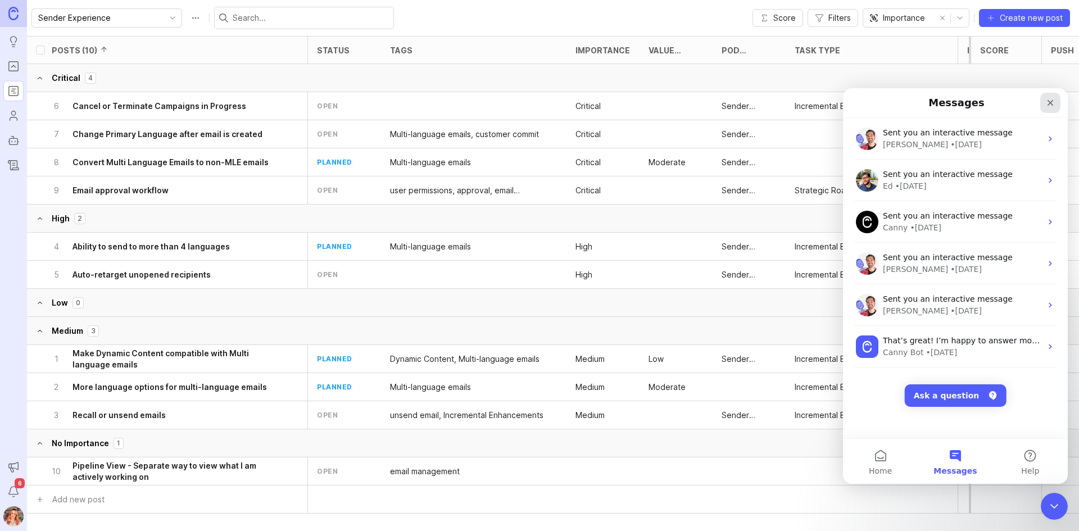
click at [1051, 103] on icon "Close" at bounding box center [1051, 103] width 6 height 6
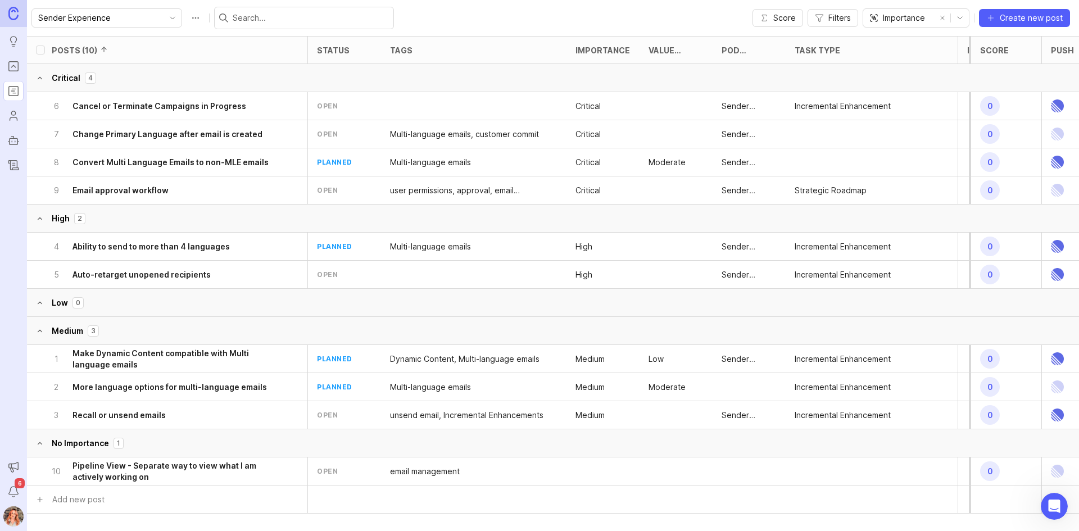
click at [188, 198] on div "9 Email approval workflow" at bounding box center [163, 191] width 224 height 28
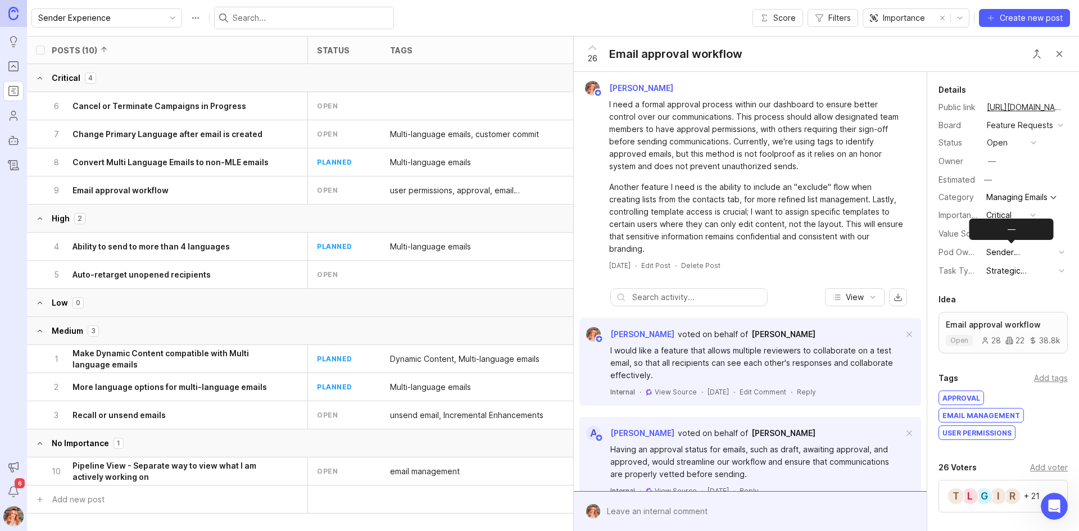
click at [1006, 241] on button "—" at bounding box center [1011, 234] width 56 height 15
click at [938, 56] on div "26 Email approval workflow" at bounding box center [826, 54] width 505 height 35
click at [1065, 56] on button "Close button" at bounding box center [1060, 54] width 22 height 22
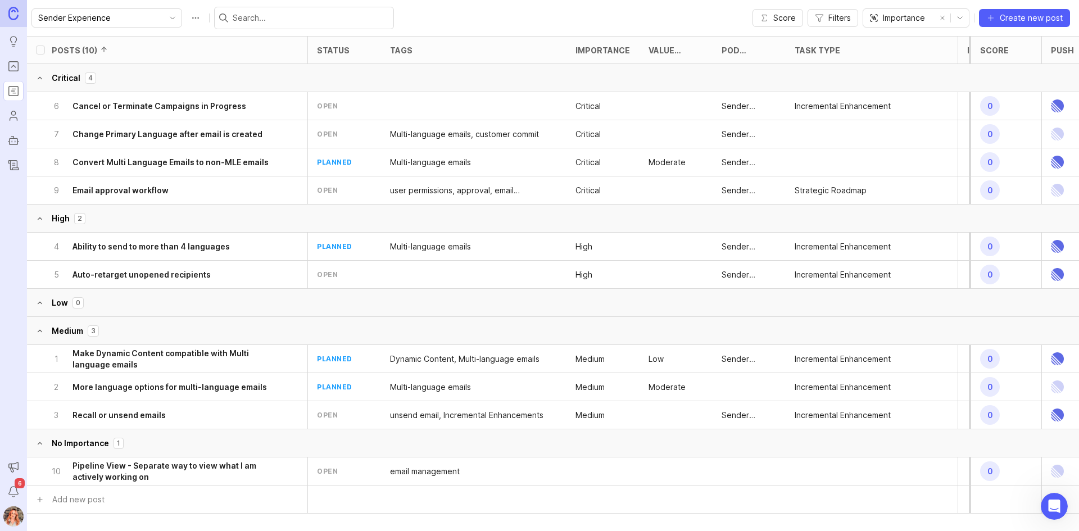
click at [923, 22] on span "Importance" at bounding box center [904, 18] width 42 height 12
click at [641, 12] on div "Sender Experience Score Filters Importance Create new post" at bounding box center [553, 18] width 1053 height 36
drag, startPoint x: 171, startPoint y: 202, endPoint x: 186, endPoint y: 101, distance: 101.7
click at [186, 101] on ul "6 Cancel or Terminate Campaigns in Progress open Critical Sender Experience Inc…" at bounding box center [657, 148] width 1261 height 112
drag, startPoint x: 82, startPoint y: 190, endPoint x: 113, endPoint y: 99, distance: 96.4
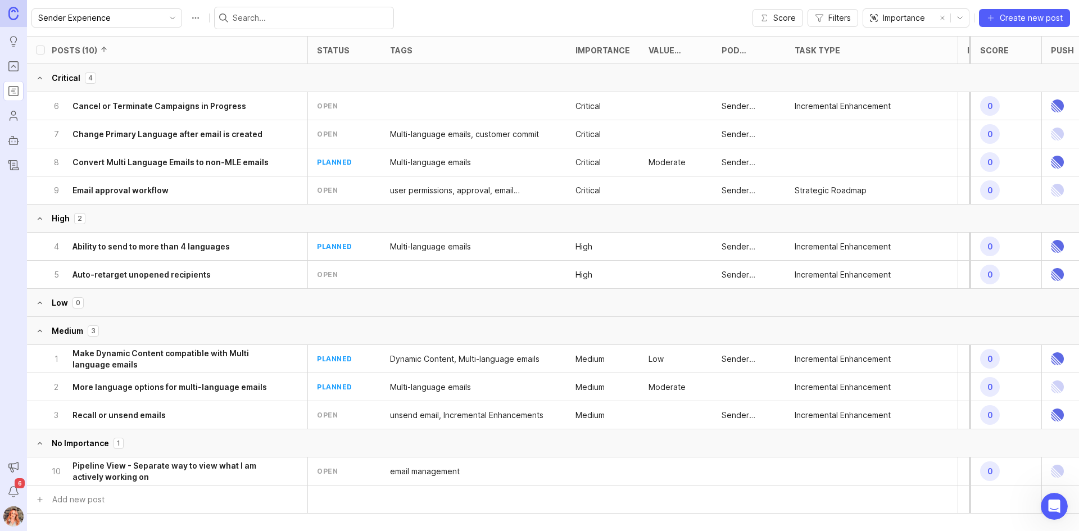
click at [113, 99] on ul "6 Cancel or Terminate Campaigns in Progress open Critical Sender Experience Inc…" at bounding box center [657, 148] width 1261 height 112
drag, startPoint x: 215, startPoint y: 199, endPoint x: 218, endPoint y: 44, distance: 154.6
click at [218, 44] on div "Posts (10) status tags Importance Value Scale Pod Ownership Task Type Impact Vo…" at bounding box center [657, 238] width 1261 height 405
click at [247, 135] on h6 "Change Primary Language after email is created" at bounding box center [168, 134] width 190 height 11
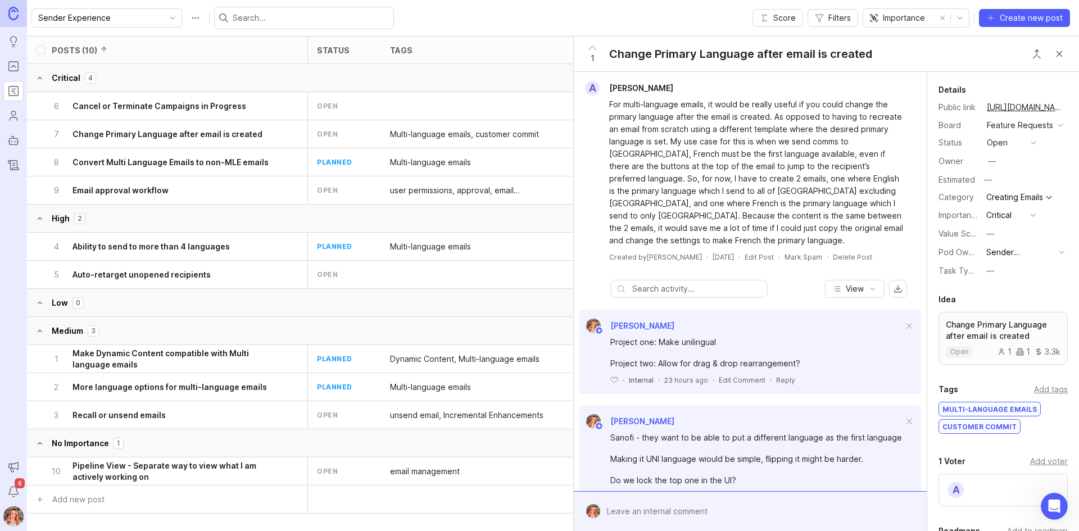
click at [1058, 52] on button "Close button" at bounding box center [1060, 54] width 22 height 22
